Goal: Task Accomplishment & Management: Use online tool/utility

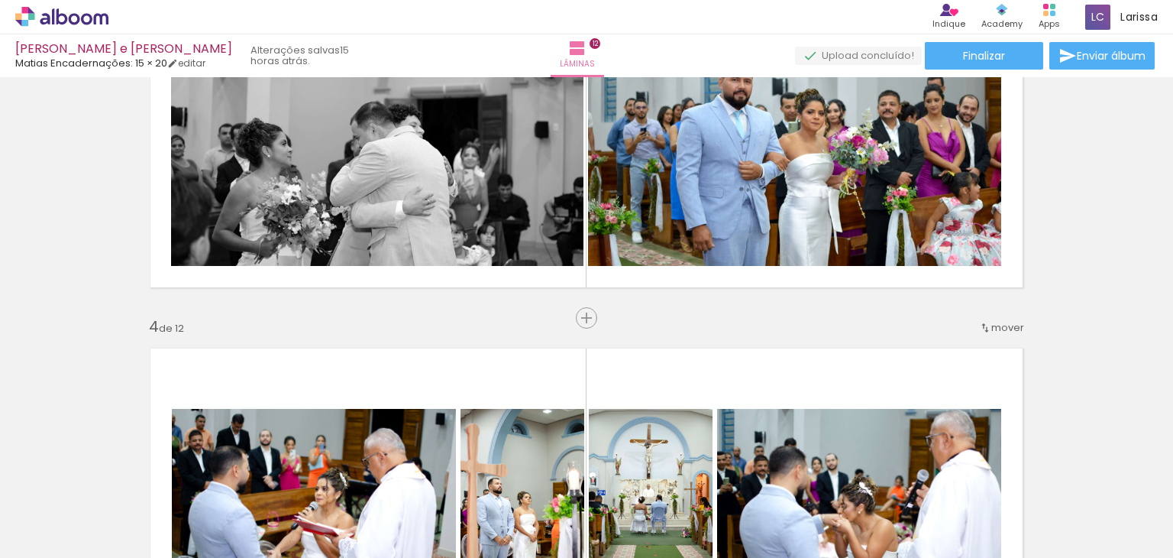
scroll to position [0, 1110]
click at [999, 50] on span "Finalizar" at bounding box center [984, 55] width 42 height 11
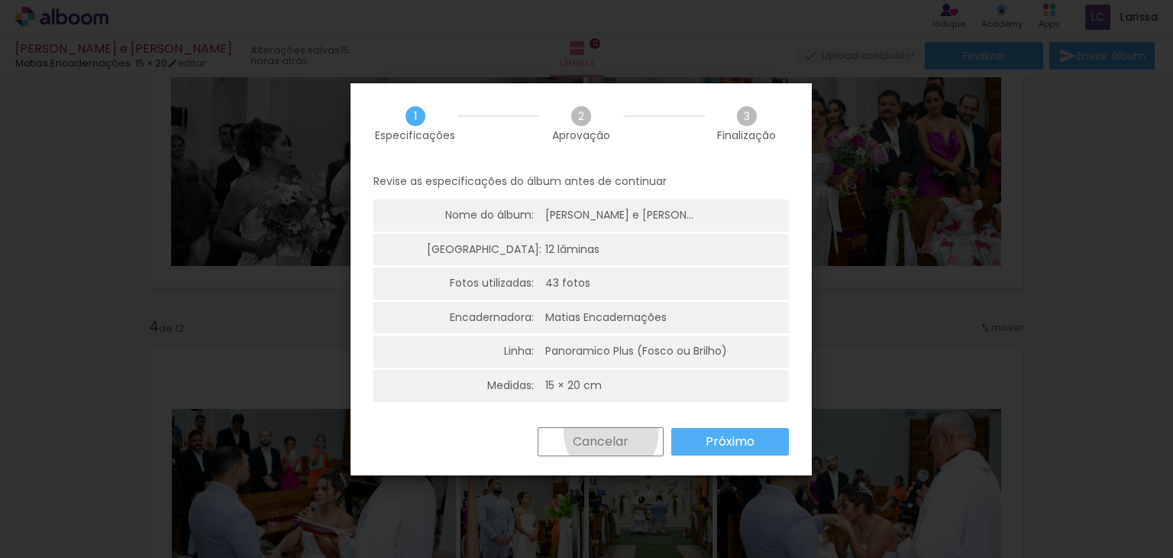
click at [0, 0] on slot "Cancelar" at bounding box center [0, 0] width 0 height 0
